Goal: Task Accomplishment & Management: Manage account settings

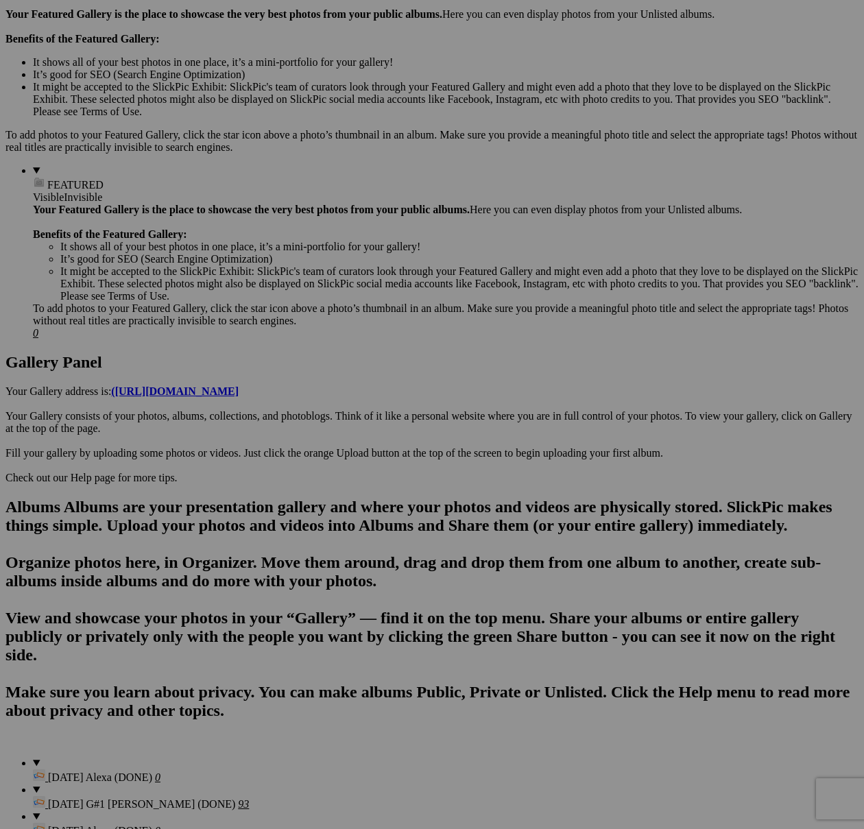
scroll to position [415, 0]
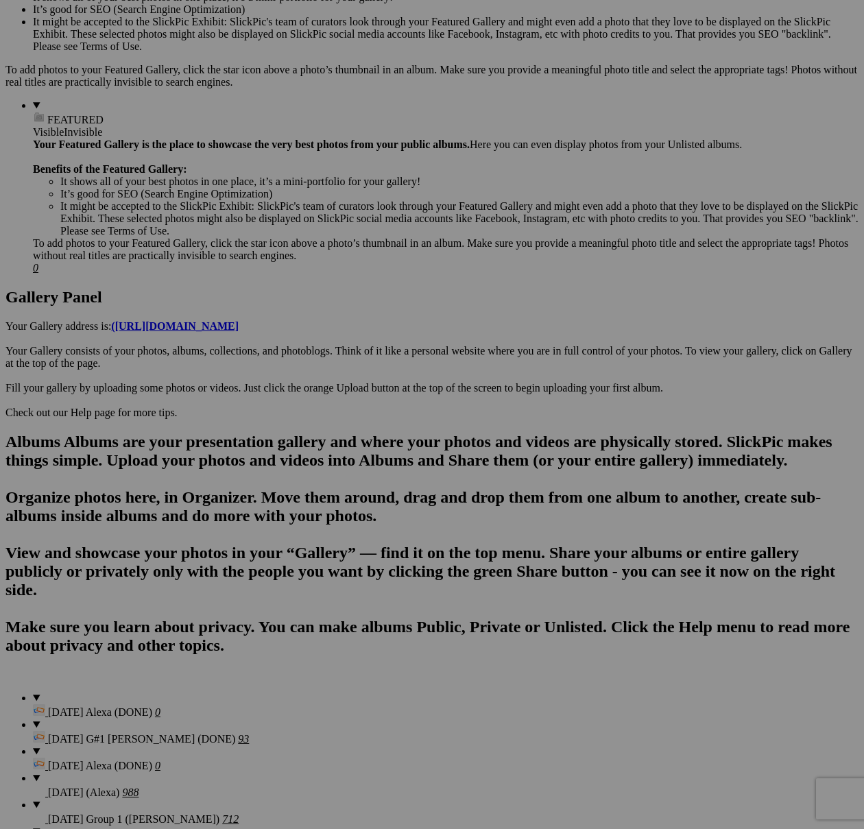
scroll to position [494, 0]
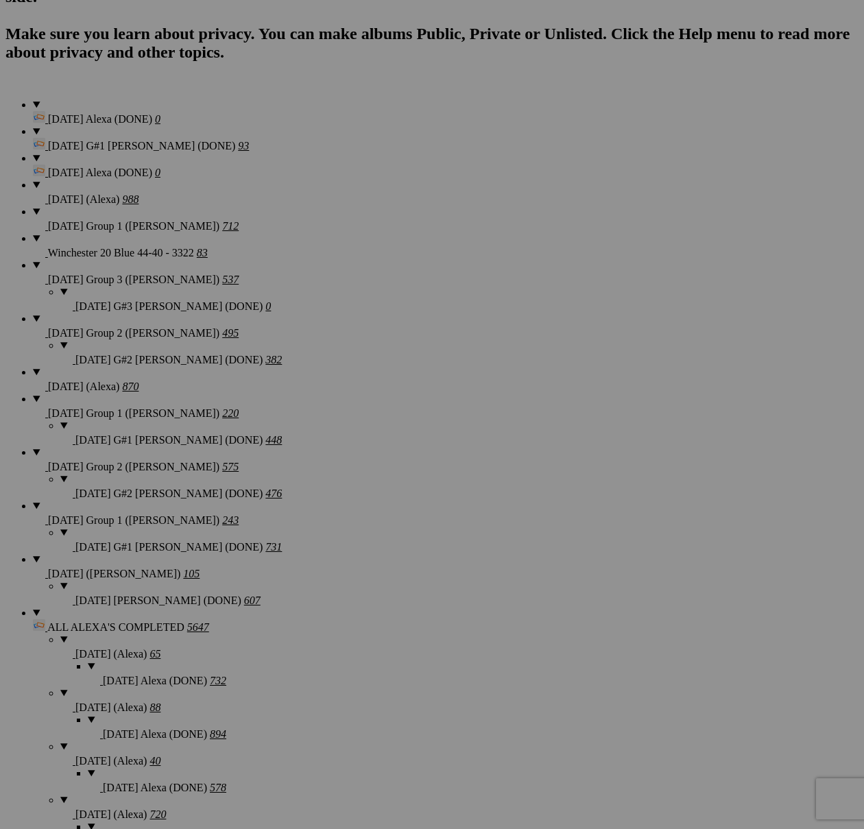
scroll to position [1100, 0]
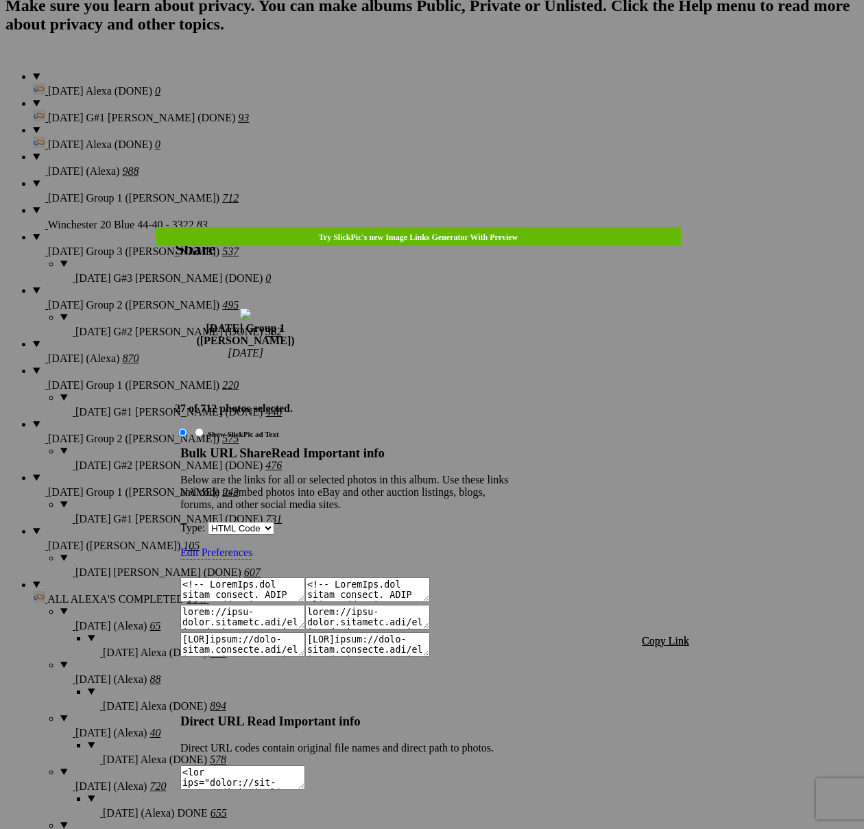
click at [650, 635] on span "Copy Link" at bounding box center [665, 641] width 47 height 12
click at [463, 43] on div at bounding box center [432, 414] width 864 height 829
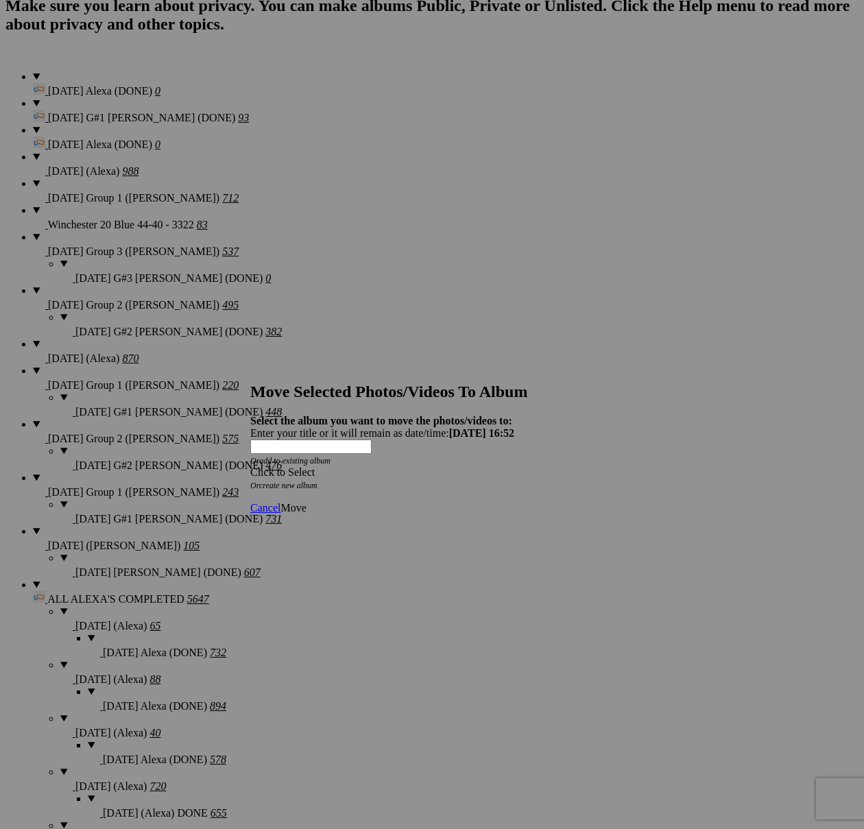
click at [476, 466] on div "Click to Select" at bounding box center [431, 472] width 363 height 12
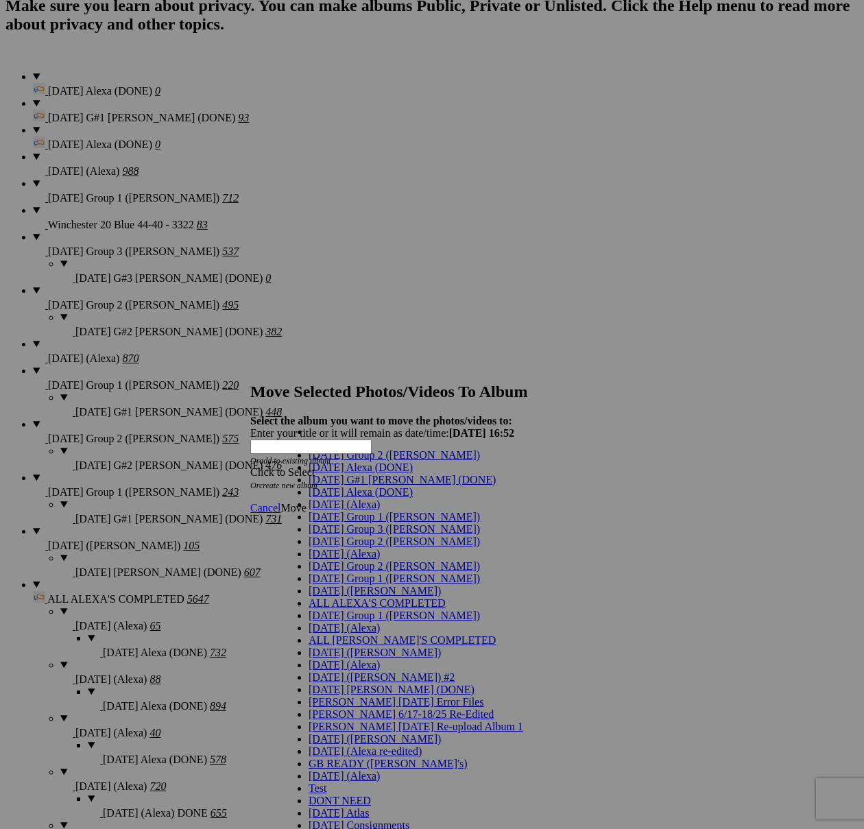
click at [341, 485] on link "[DATE] G#1 [PERSON_NAME] (DONE)" at bounding box center [401, 480] width 187 height 12
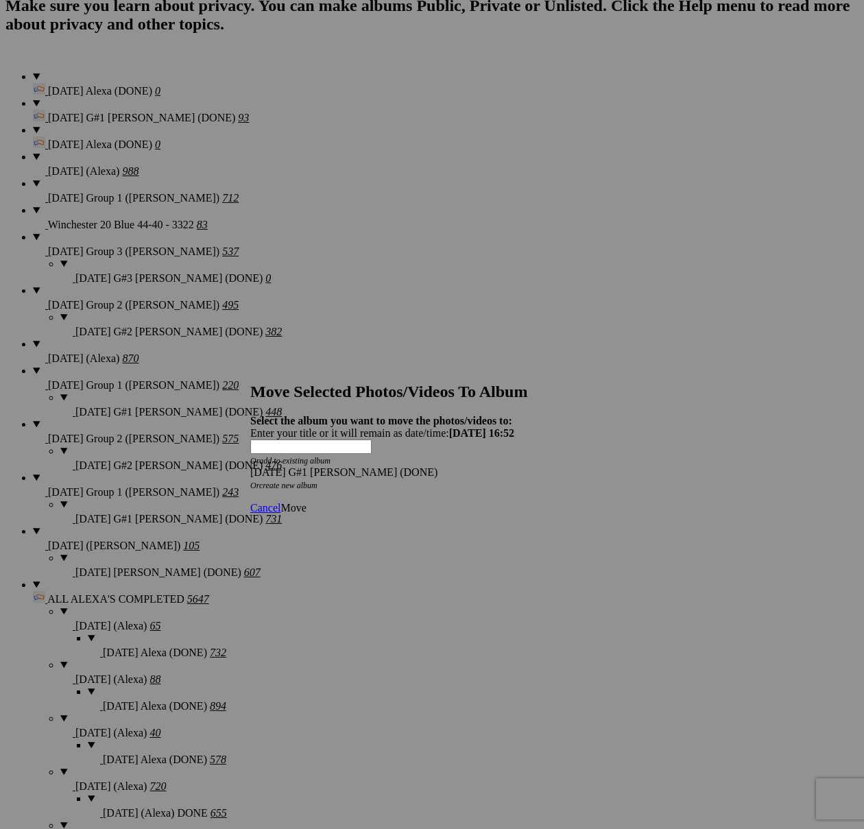
click at [306, 502] on span "Move" at bounding box center [292, 508] width 25 height 12
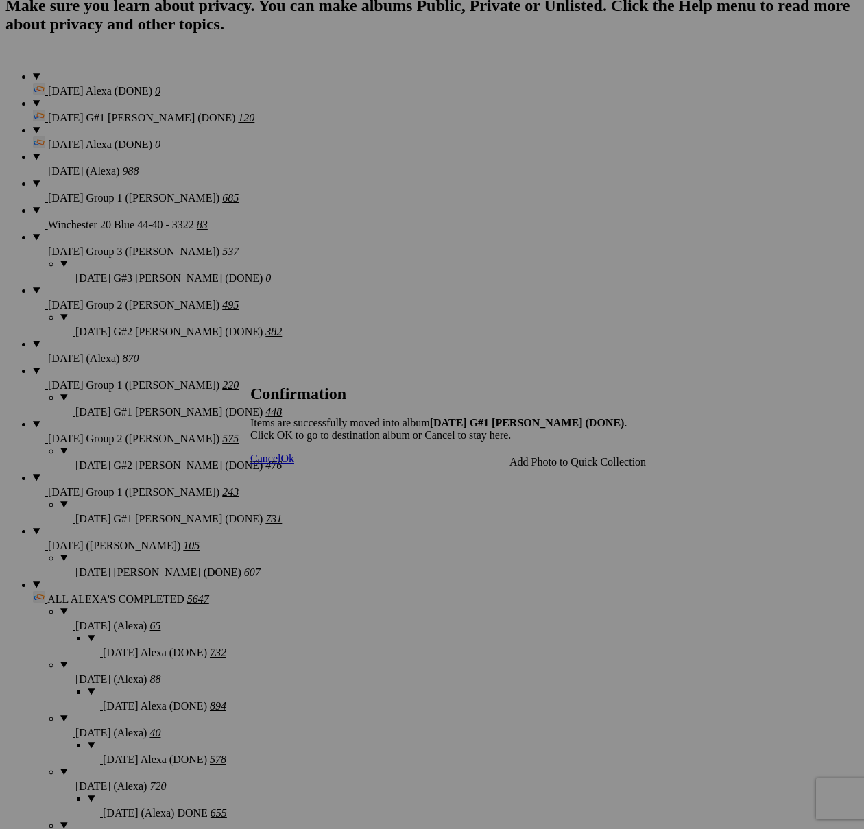
click at [280, 464] on span "Cancel" at bounding box center [265, 458] width 30 height 12
